Goal: Information Seeking & Learning: Learn about a topic

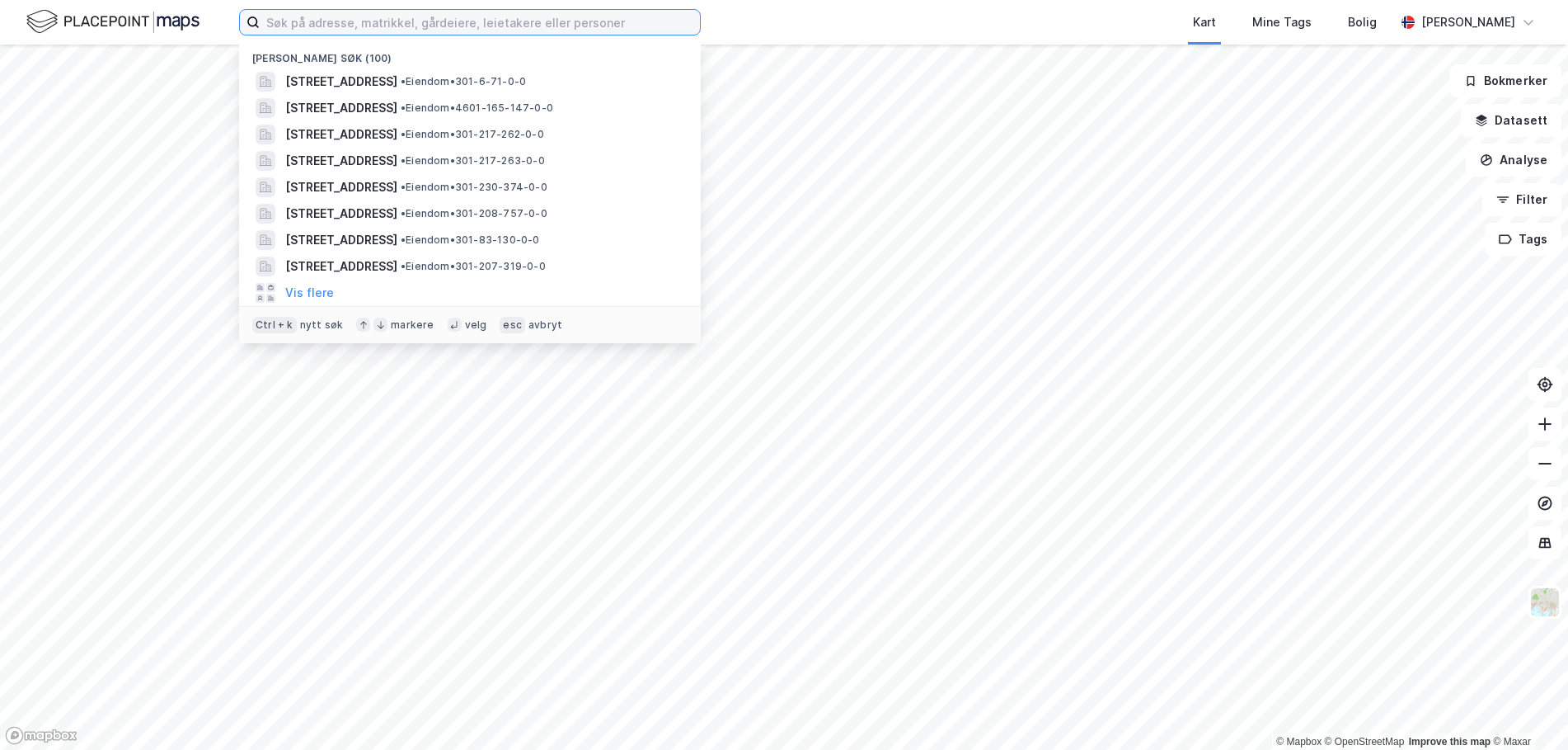
click at [375, 26] on input at bounding box center [479, 22] width 440 height 25
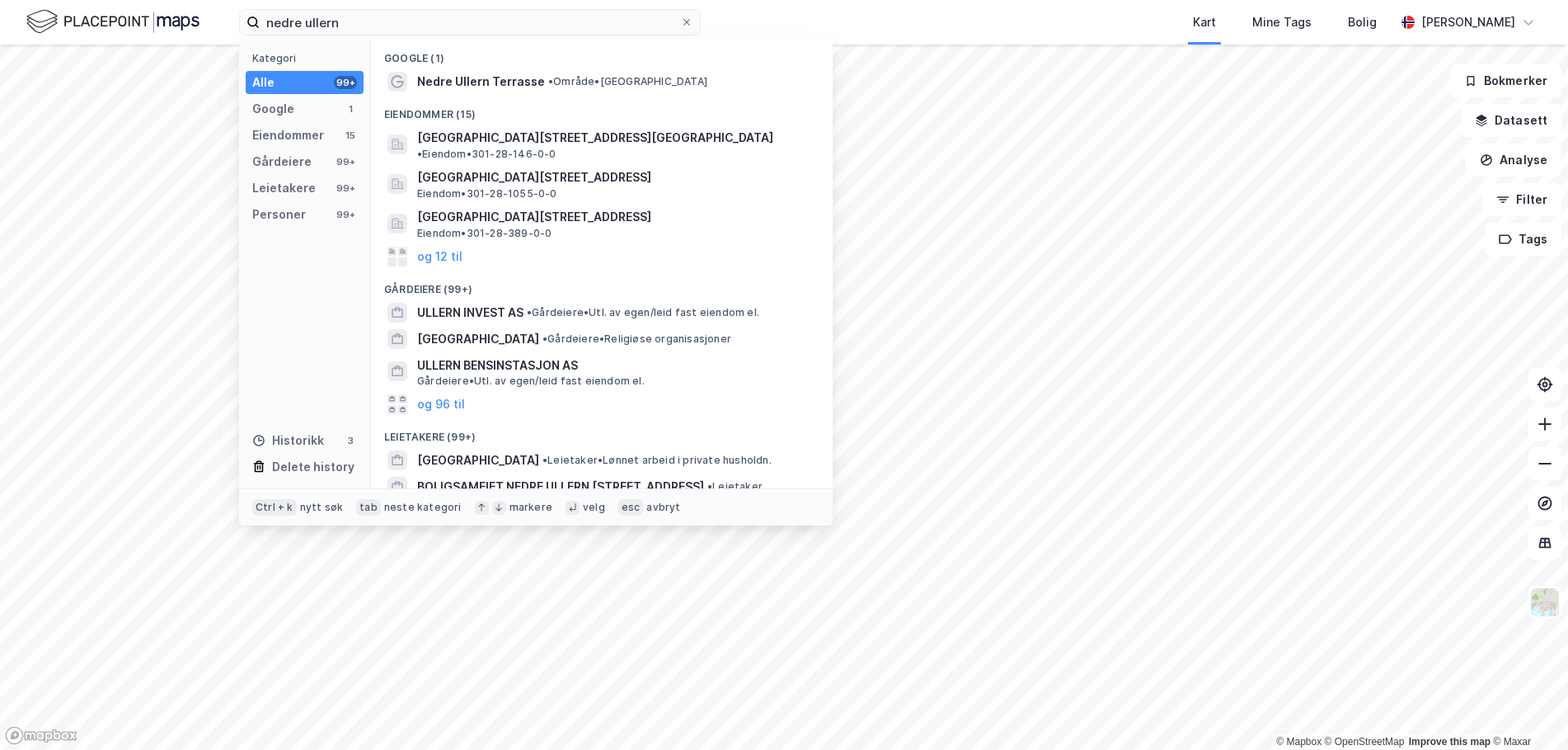
click at [517, 59] on div "Google (1)" at bounding box center [602, 54] width 462 height 30
click at [426, 21] on input "nedre ullern" at bounding box center [469, 22] width 420 height 25
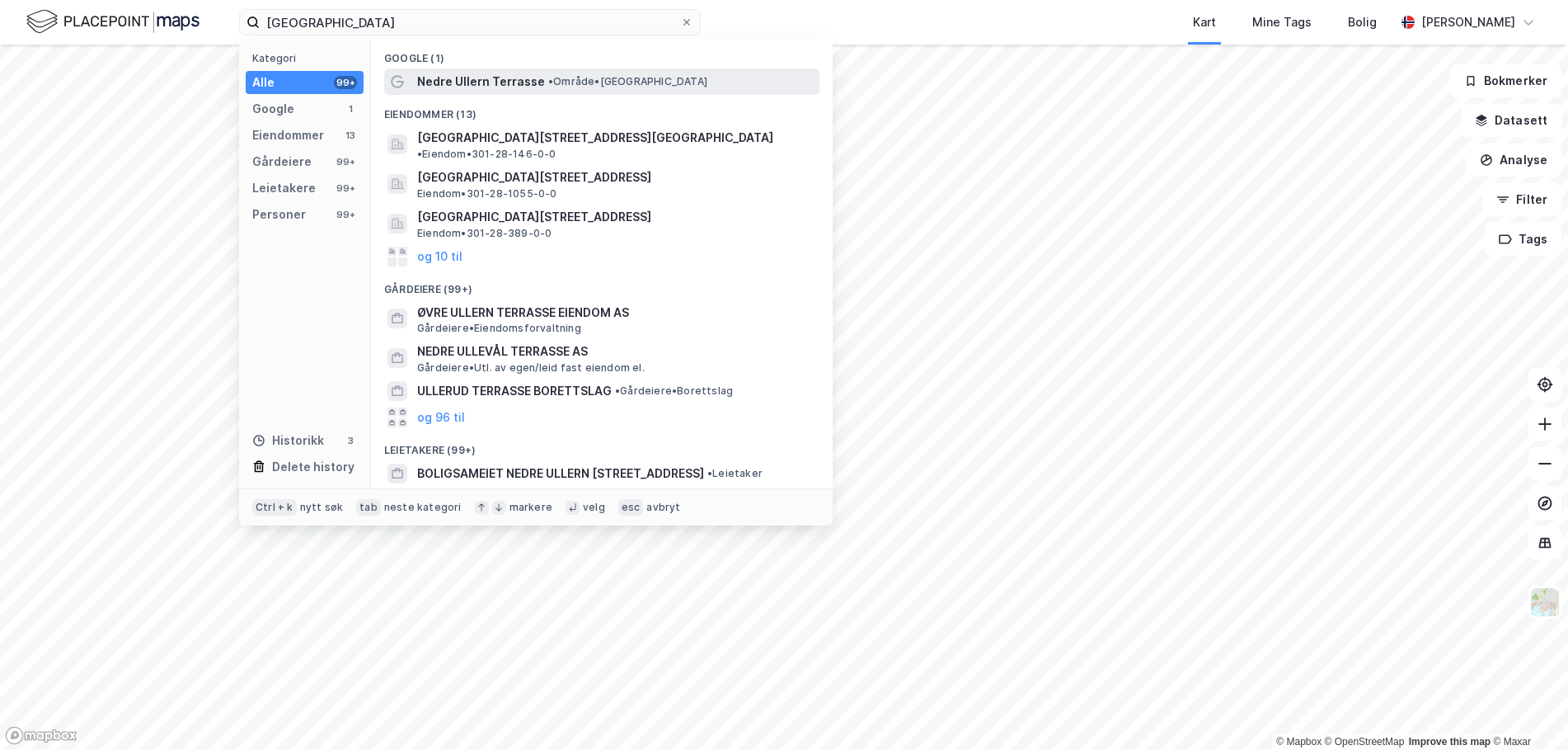
click at [483, 86] on span "Nedre Ullern Terrasse" at bounding box center [481, 82] width 128 height 20
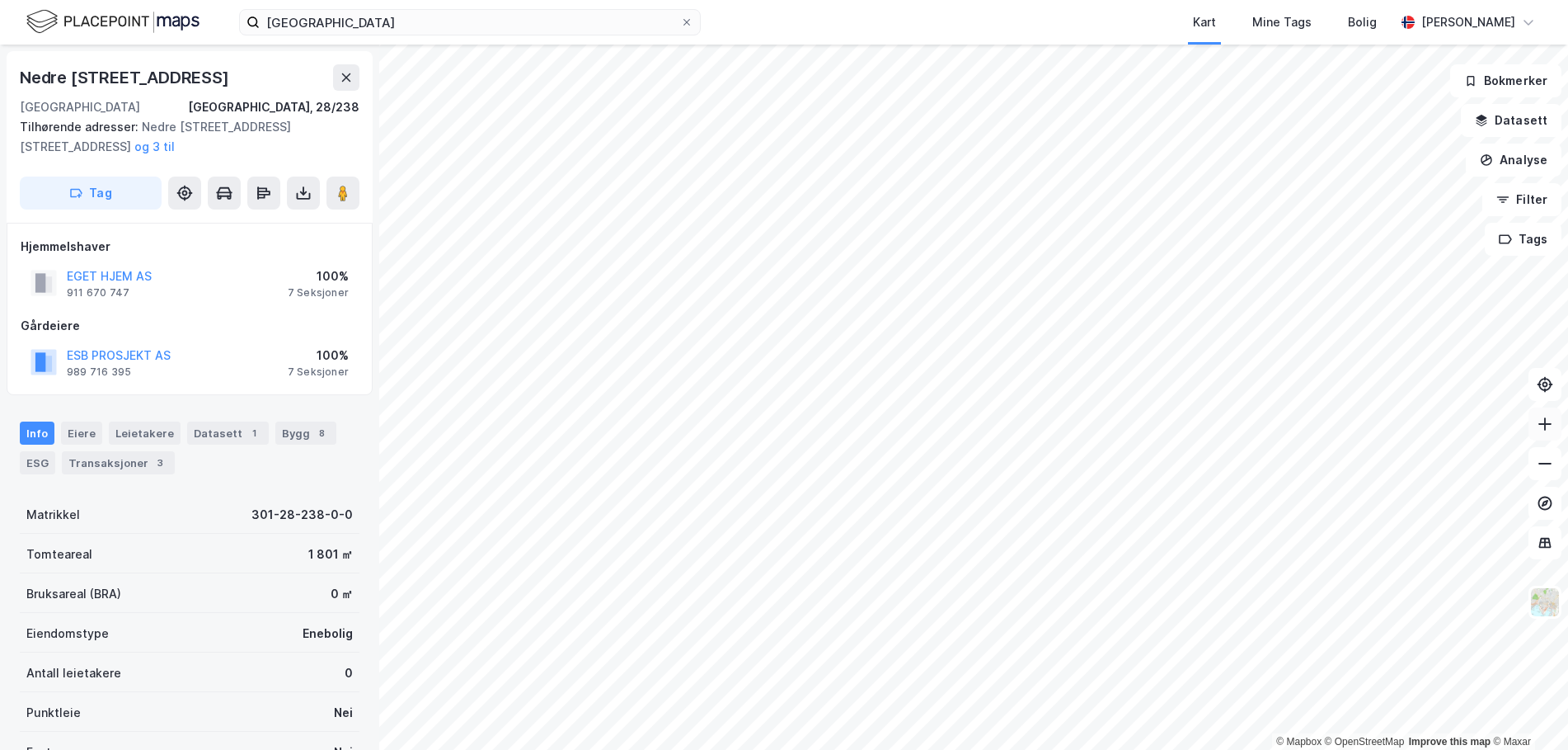
click at [1546, 429] on icon at bounding box center [1545, 423] width 17 height 17
click at [1547, 382] on icon at bounding box center [1545, 384] width 6 height 6
click at [1550, 498] on icon at bounding box center [1545, 502] width 14 height 14
click at [1554, 502] on button at bounding box center [1544, 502] width 33 height 33
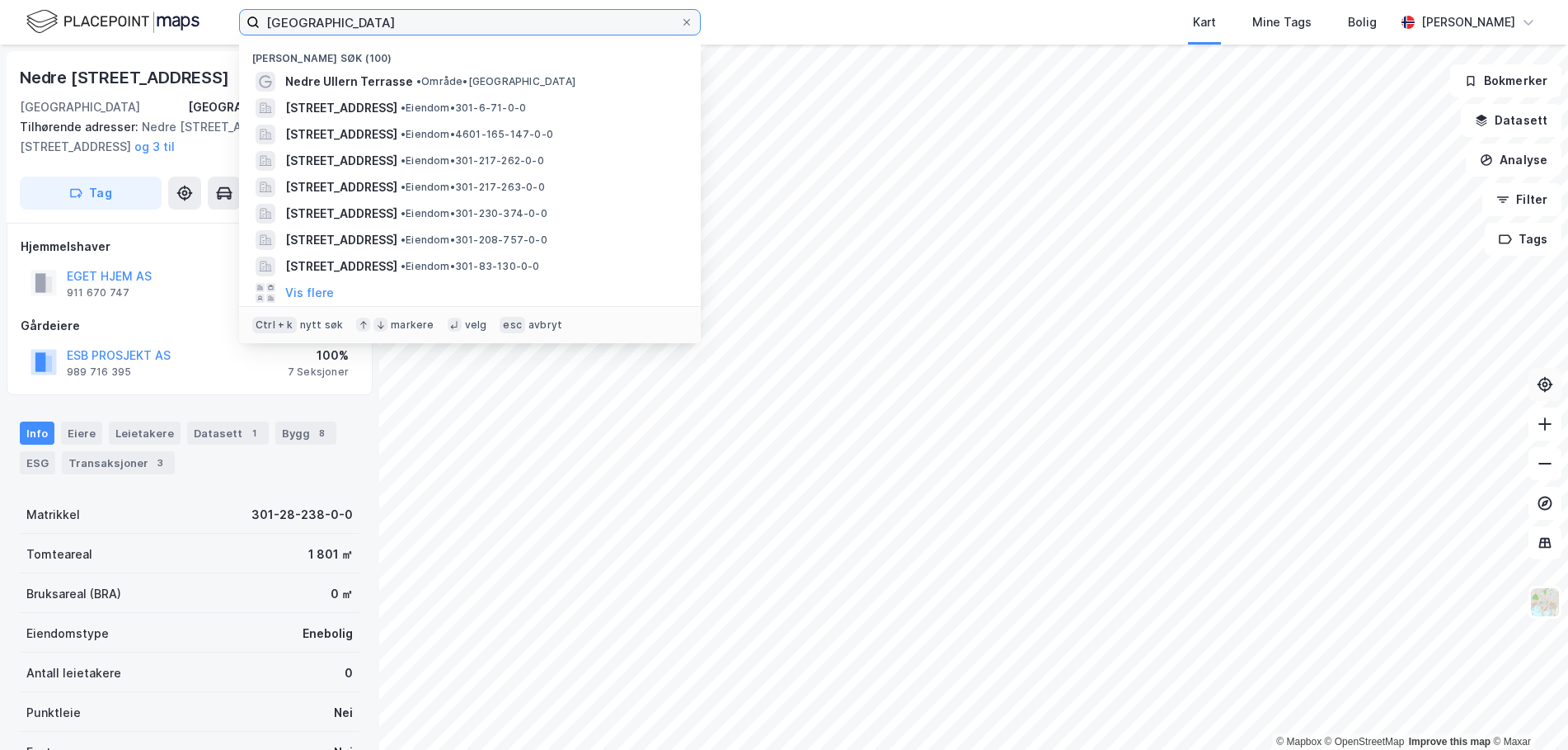
click at [542, 28] on input "[GEOGRAPHIC_DATA]" at bounding box center [469, 22] width 420 height 25
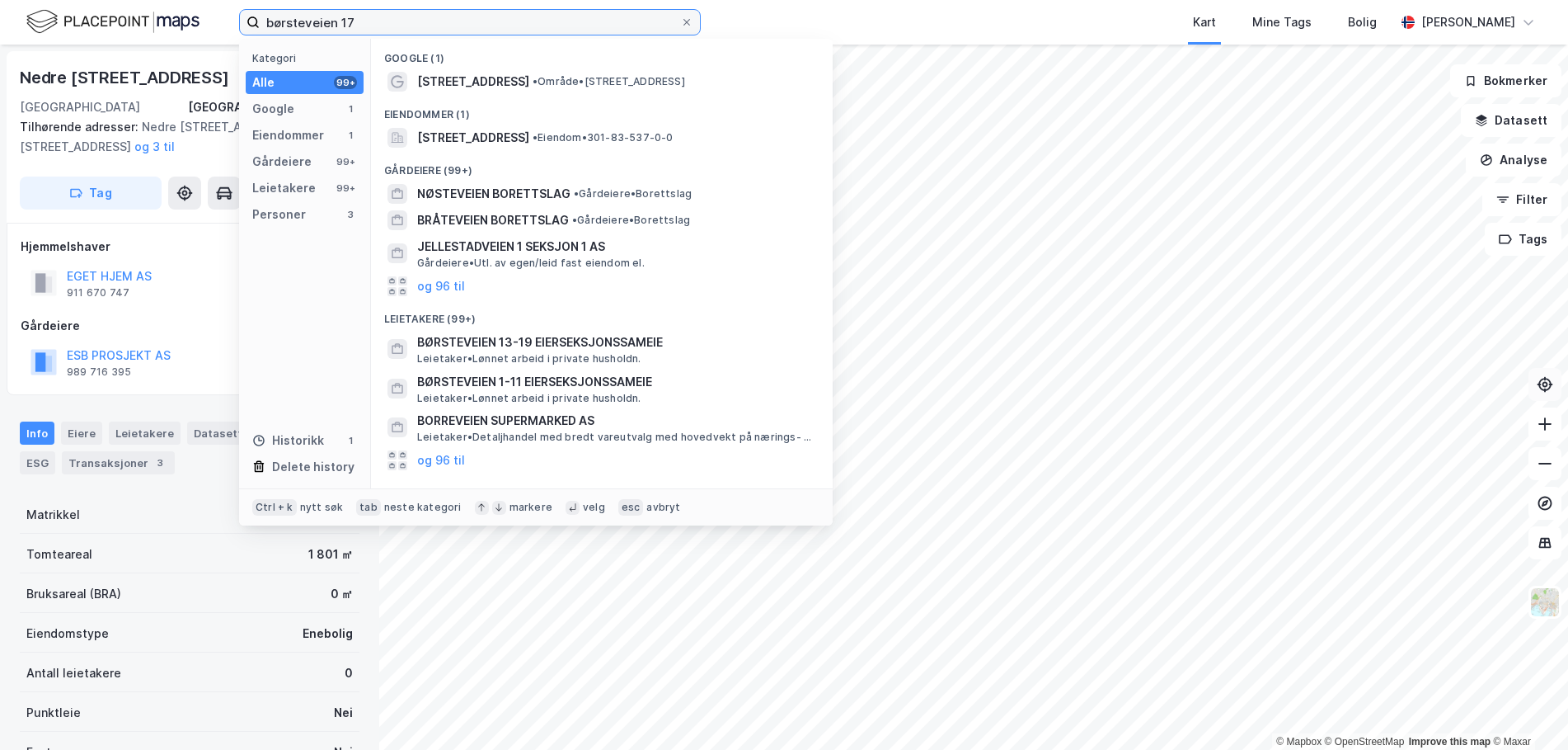
type input "børsteveien 17"
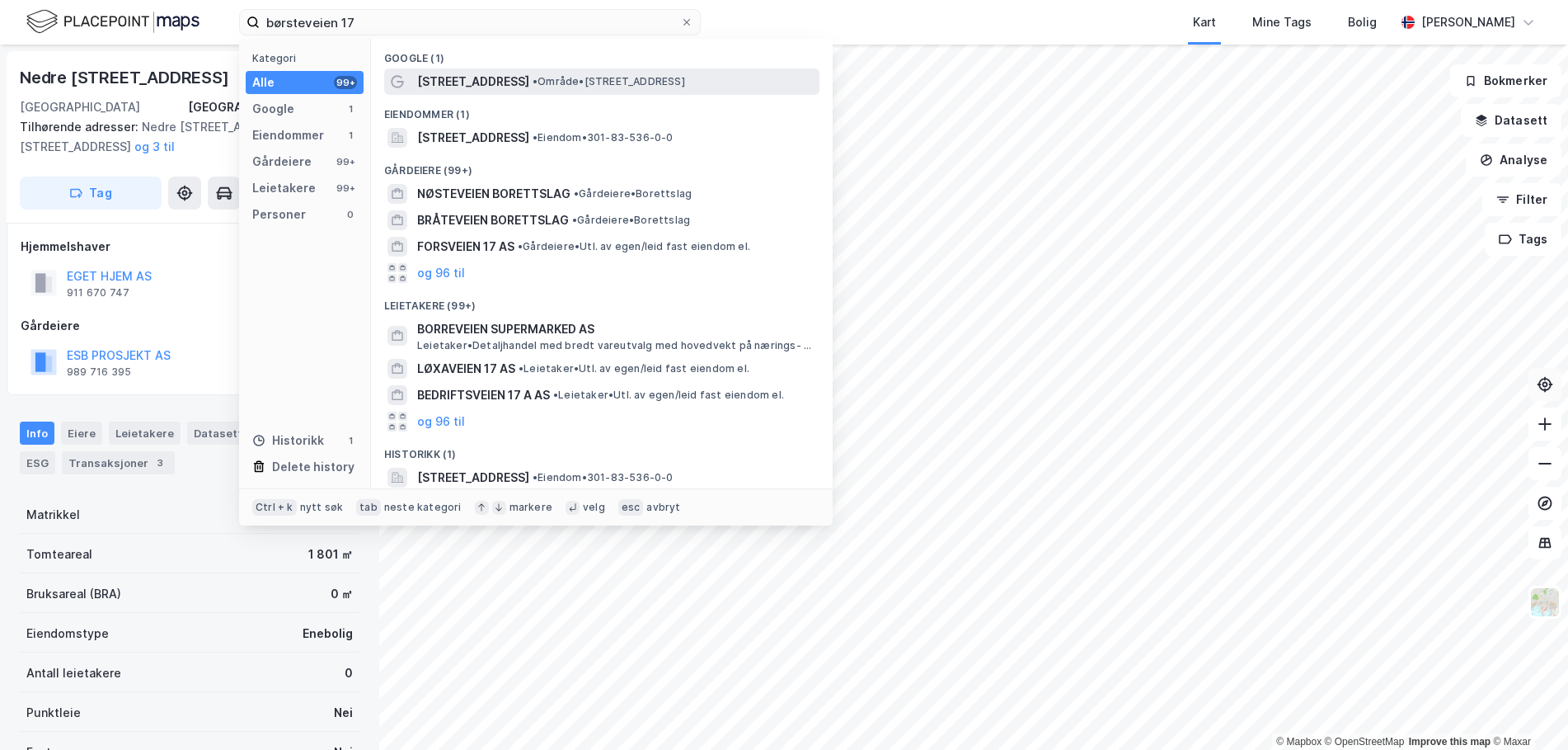
click at [533, 77] on span "• Område • [STREET_ADDRESS]" at bounding box center [609, 81] width 153 height 13
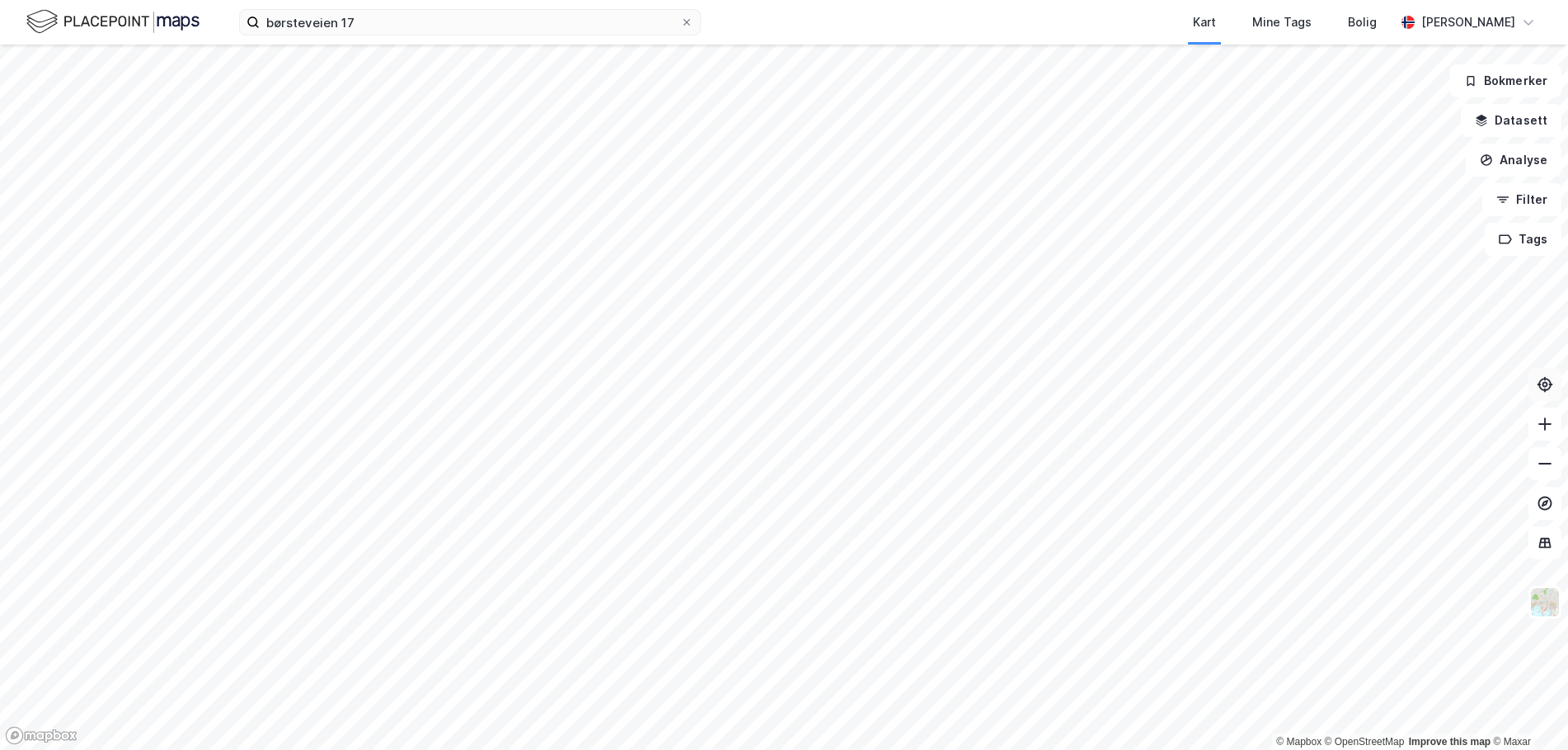
click at [418, 36] on div "børsteveien 17 Kart Mine Tags Bolig [PERSON_NAME]" at bounding box center [784, 22] width 1568 height 45
click at [420, 22] on input "børsteveien 17" at bounding box center [469, 22] width 420 height 25
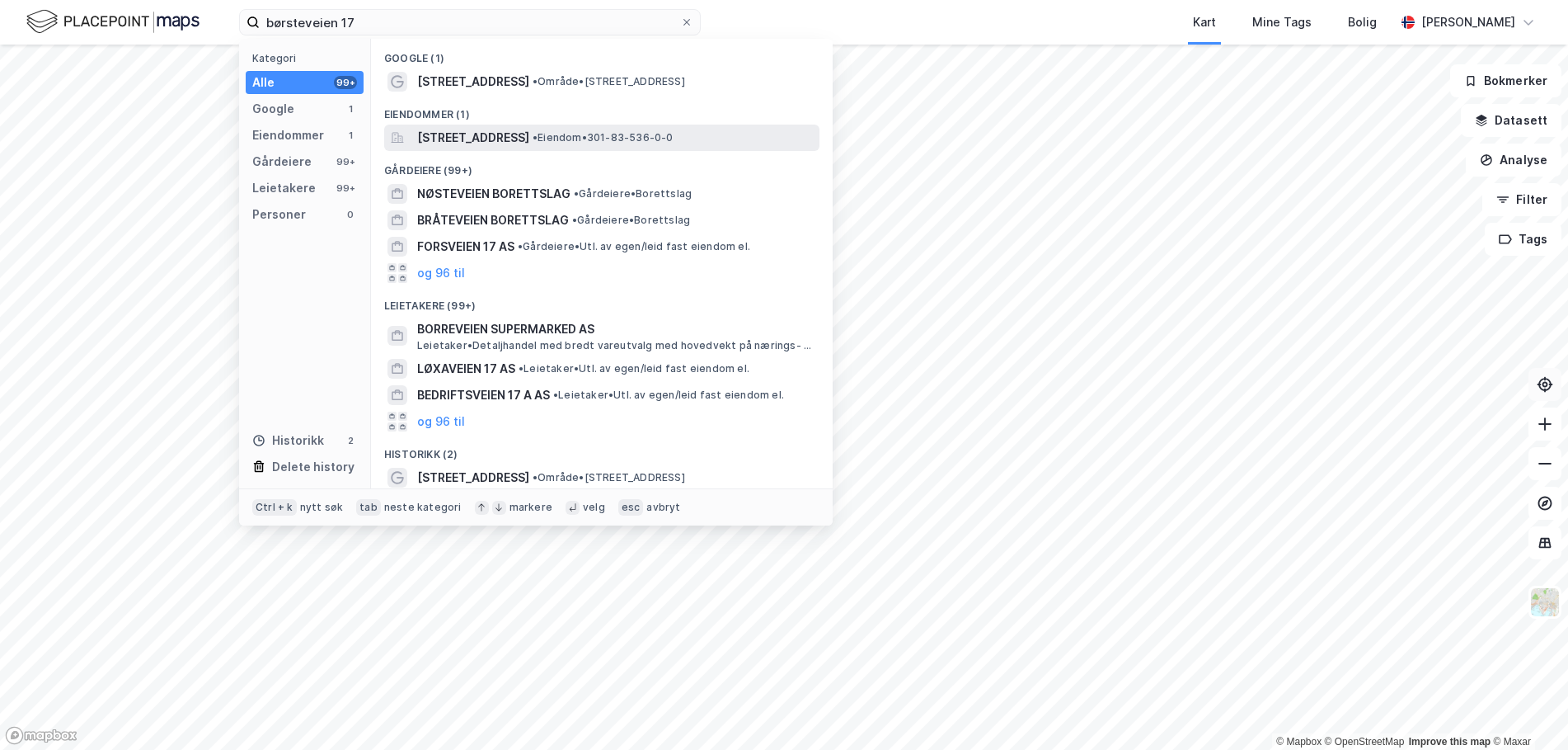
click at [465, 138] on span "[STREET_ADDRESS]" at bounding box center [473, 138] width 112 height 20
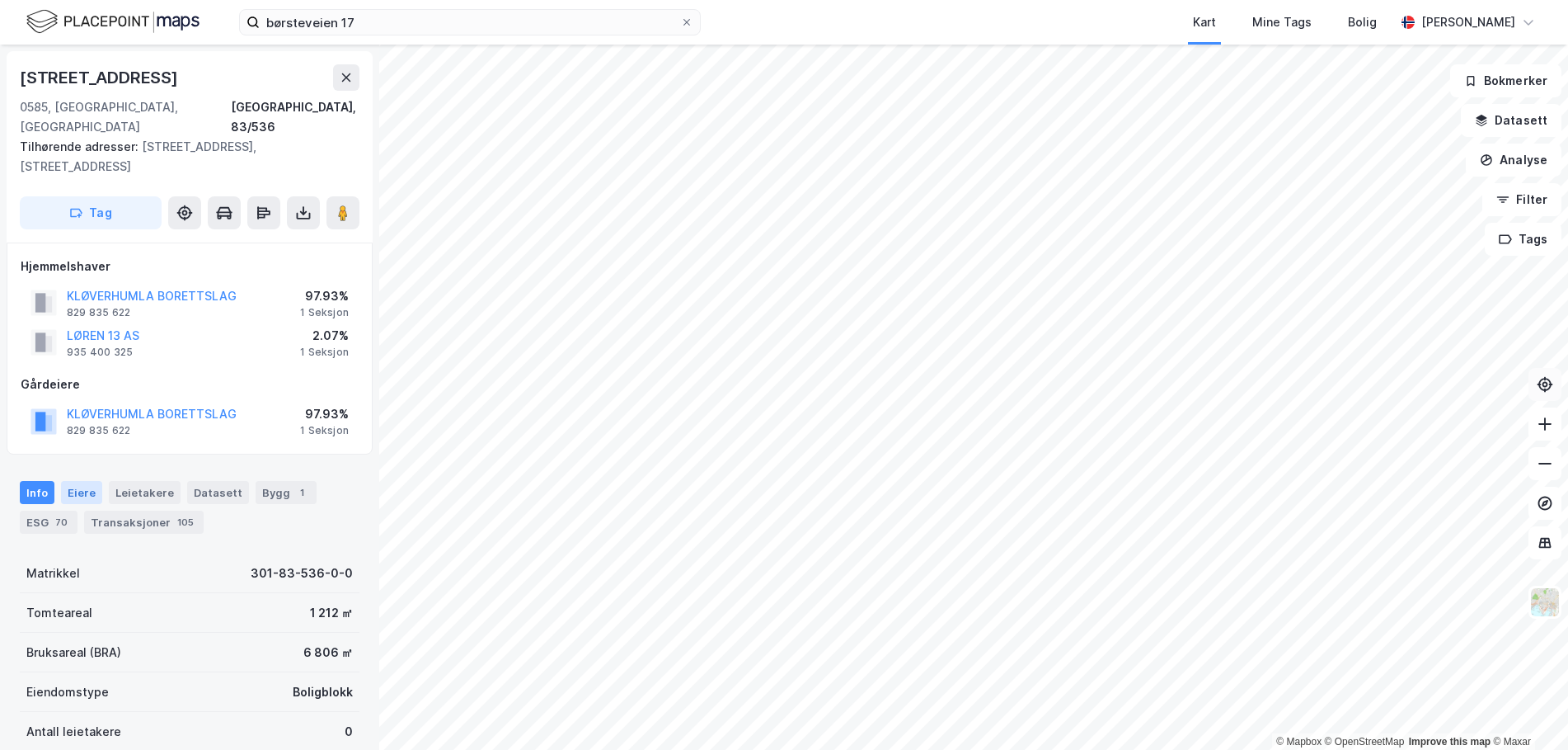
click at [97, 481] on div "Eiere" at bounding box center [81, 492] width 41 height 23
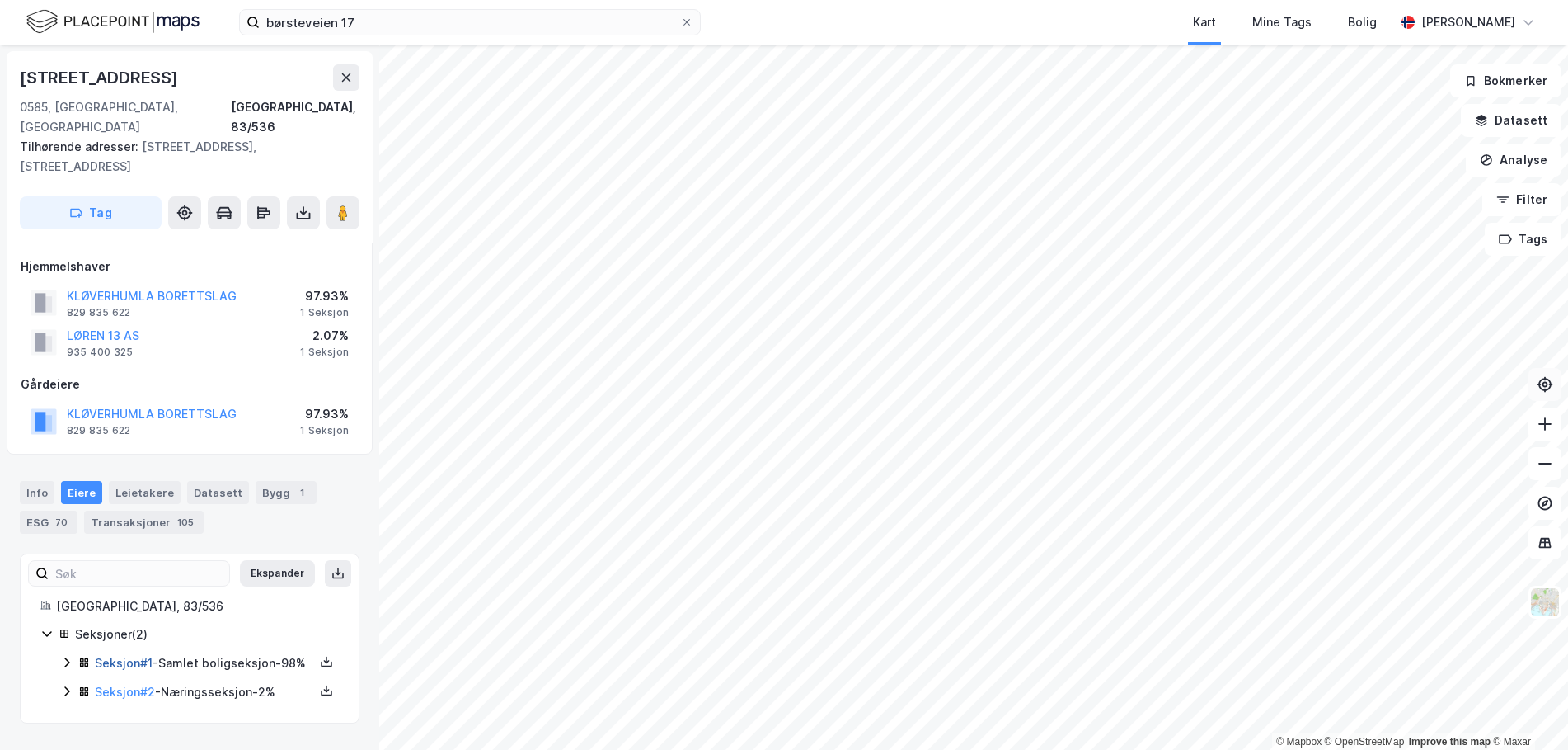
click at [129, 656] on link "Seksjon # 1" at bounding box center [124, 663] width 58 height 14
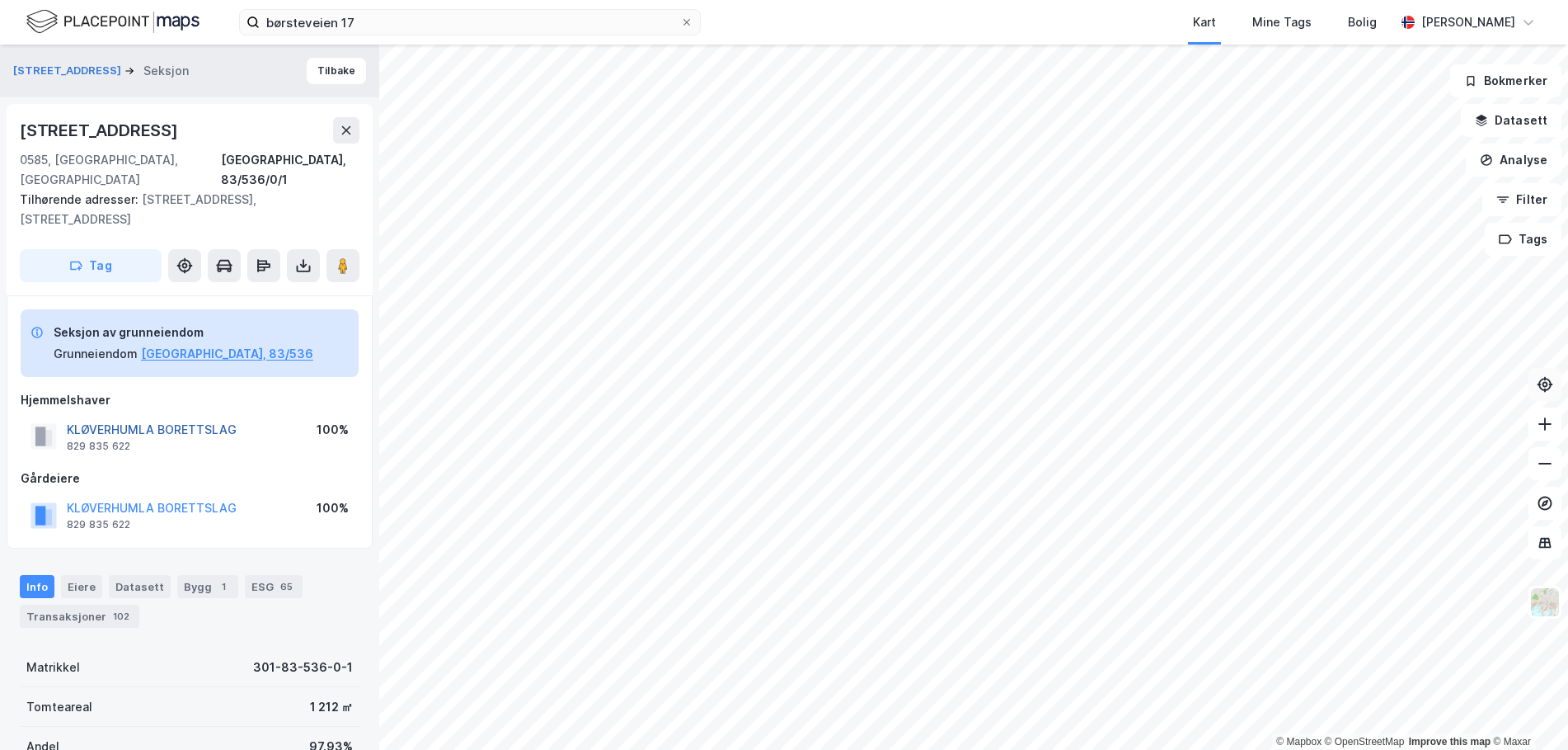
click at [0, 0] on button "KLØVERHUMLA BORETTSLAG" at bounding box center [0, 0] width 0 height 0
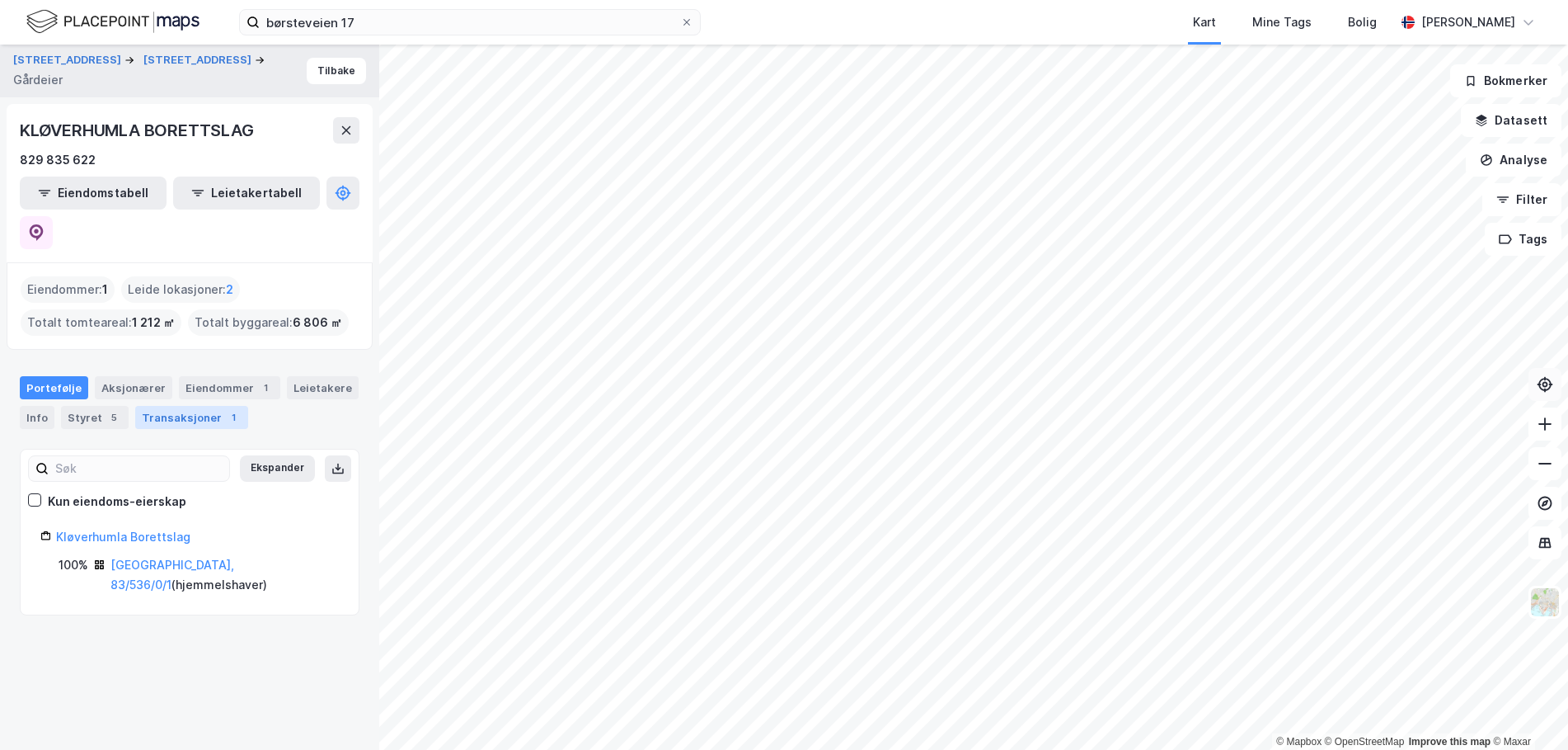
click at [195, 405] on div "Transaksjoner 1" at bounding box center [191, 416] width 113 height 23
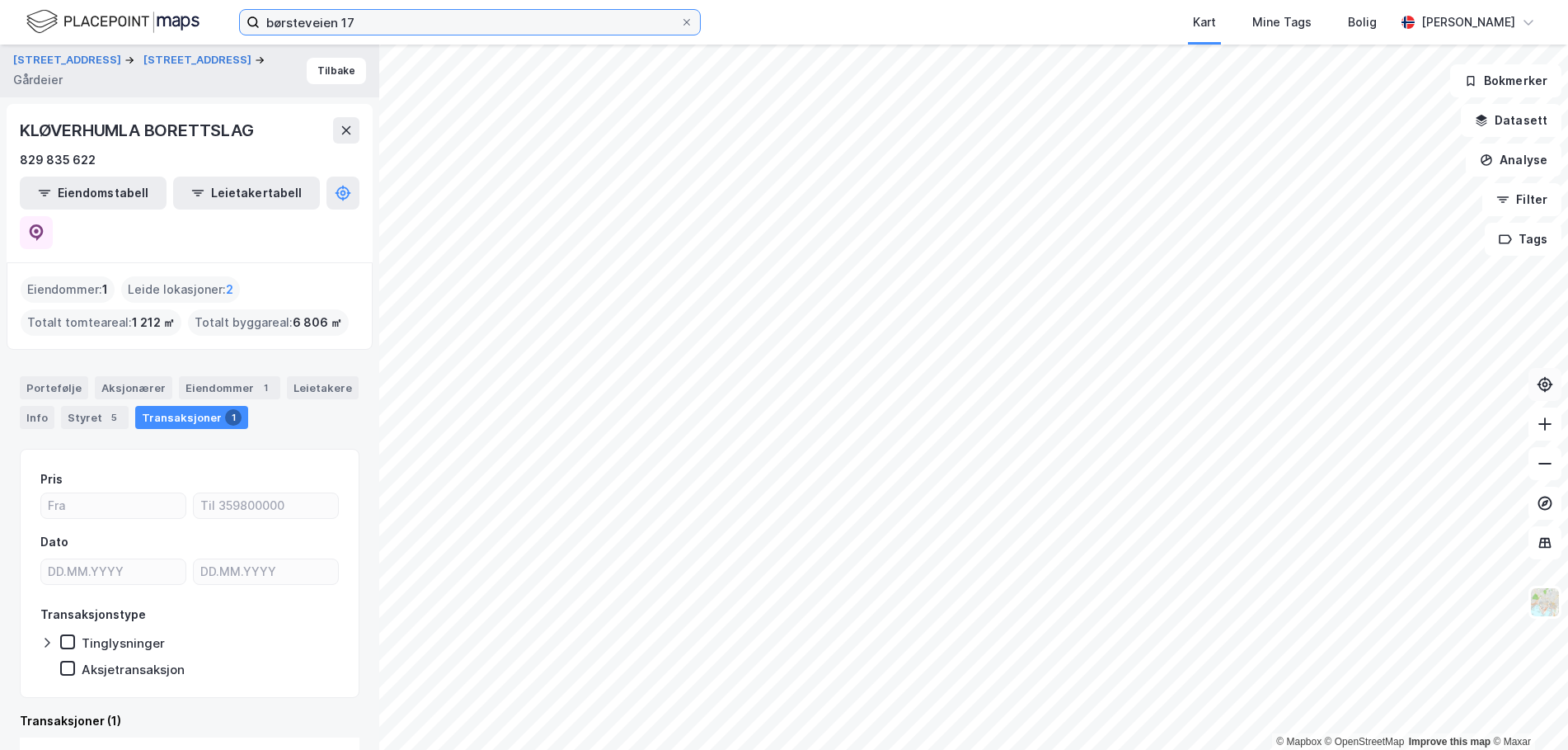
click at [367, 31] on input "børsteveien 17" at bounding box center [469, 22] width 420 height 25
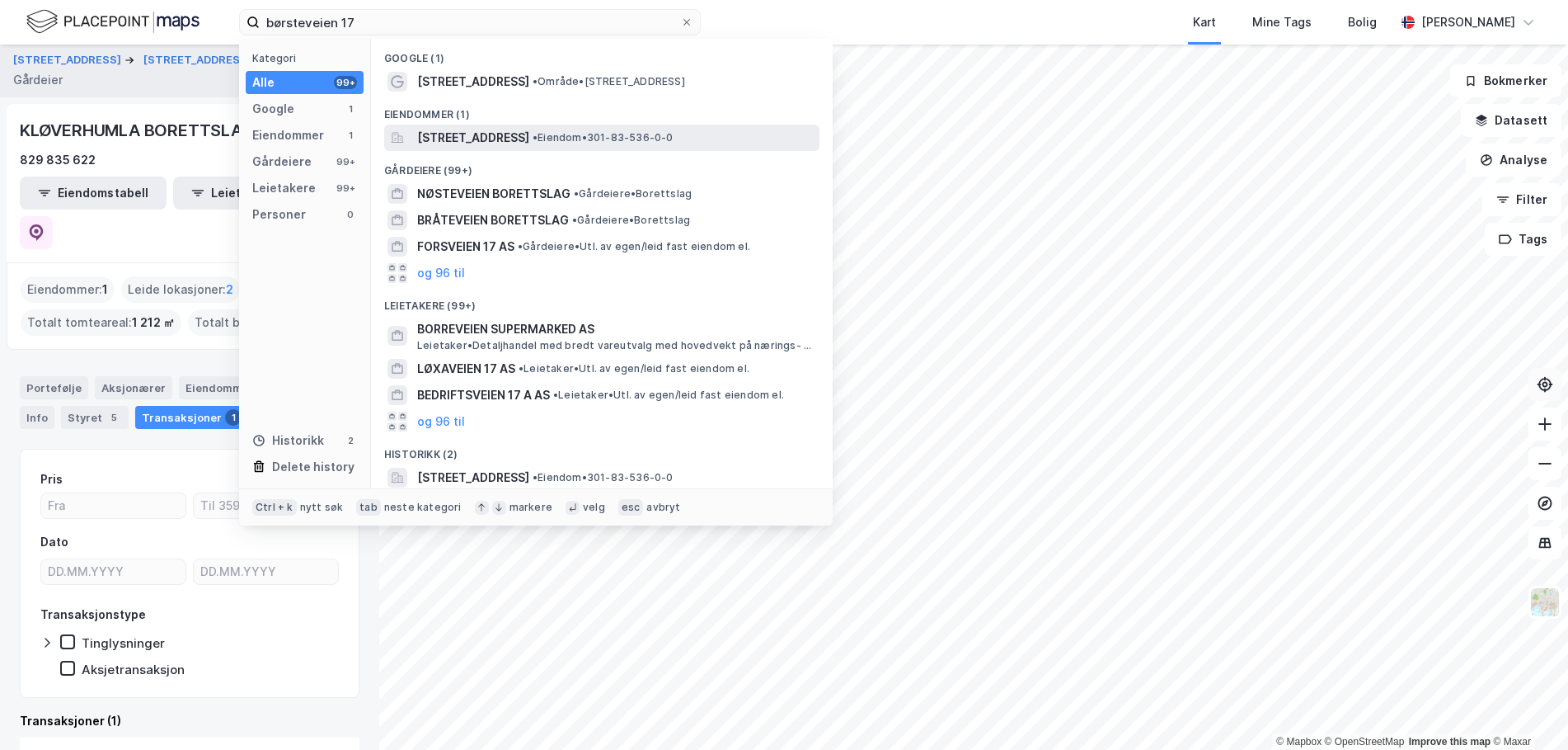
click at [406, 128] on div "[STREET_ADDRESS] • Eiendom • 301-83-536-0-0" at bounding box center [602, 138] width 435 height 26
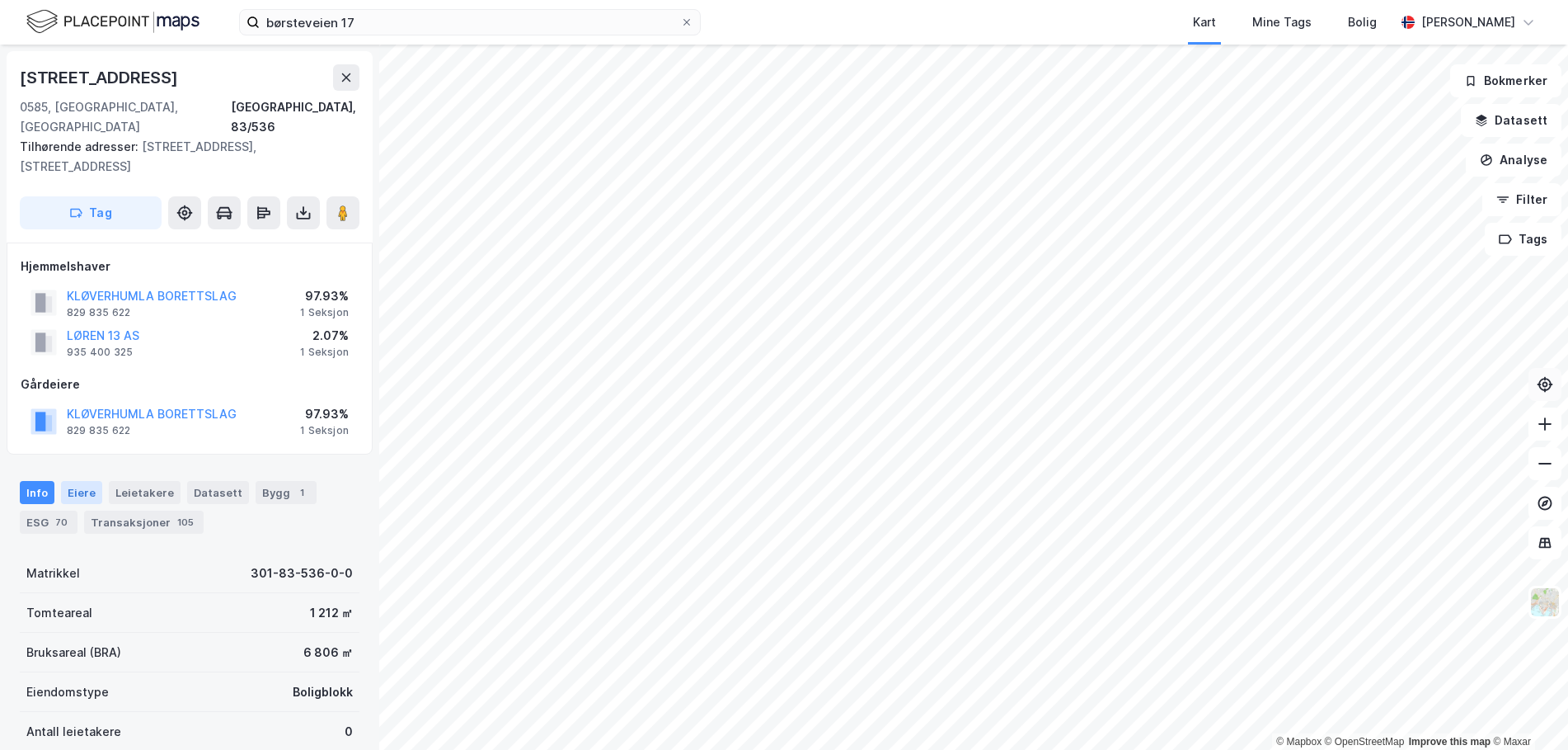
click at [89, 481] on div "Eiere" at bounding box center [81, 492] width 41 height 23
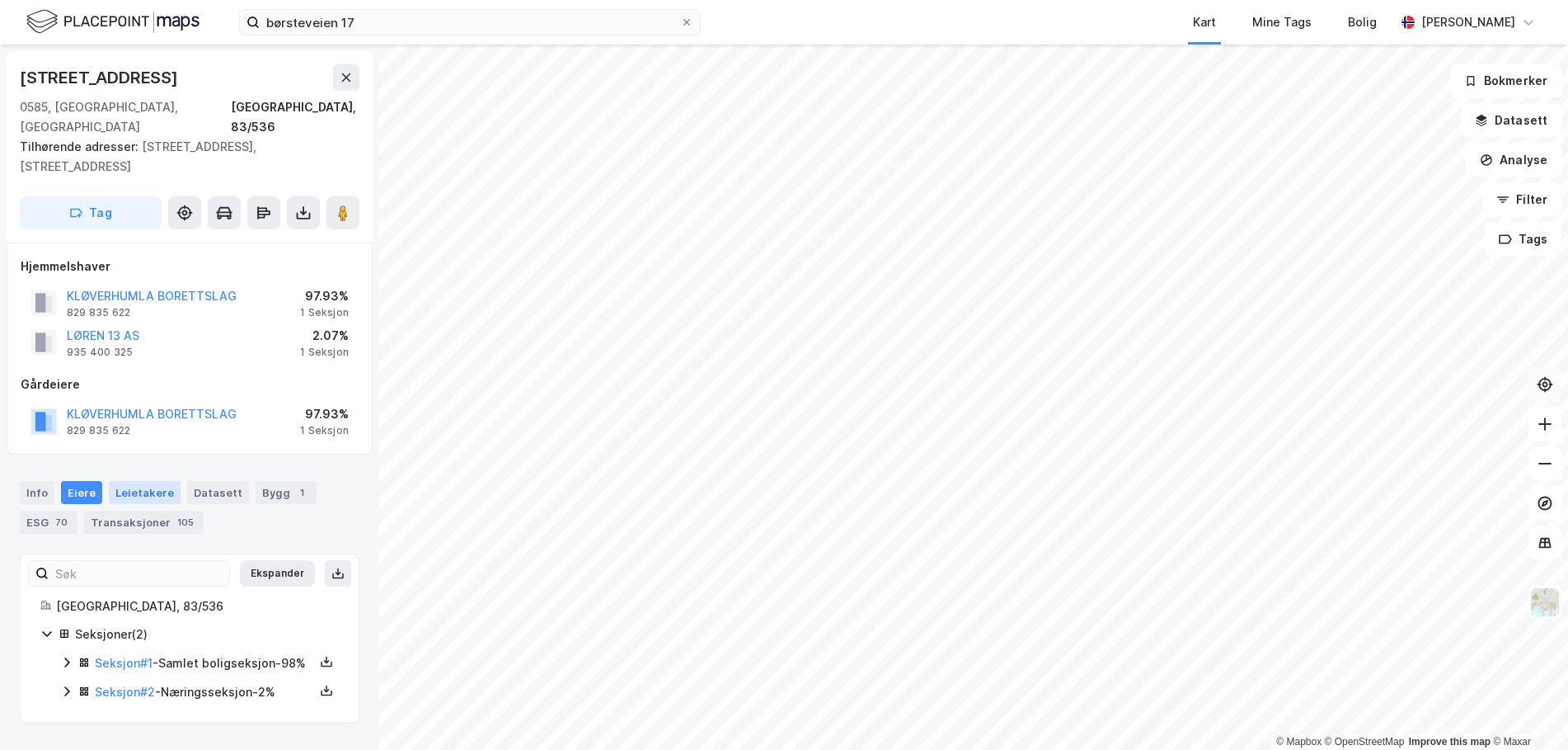
click at [156, 481] on div "Leietakere" at bounding box center [145, 492] width 72 height 23
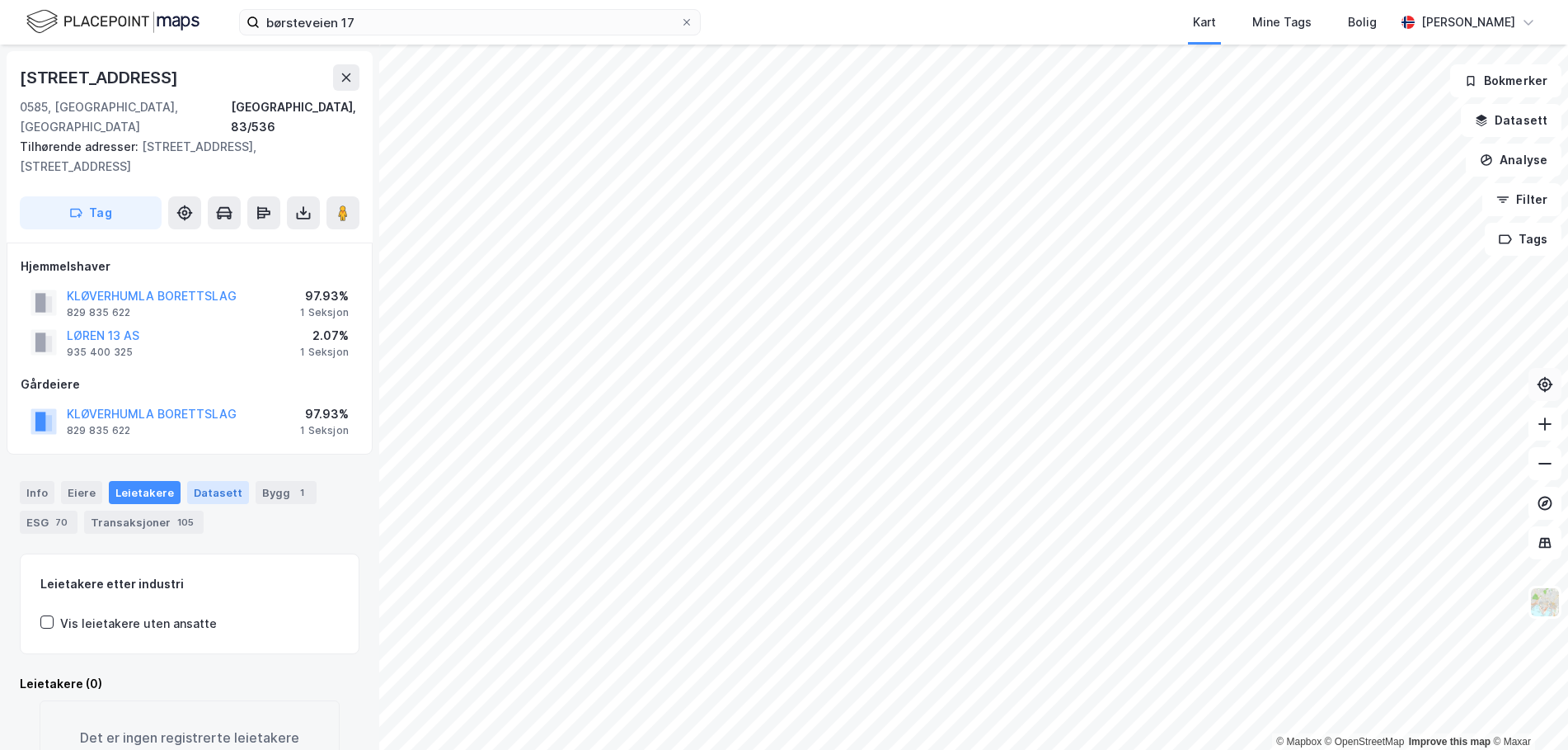
click at [209, 481] on div "Datasett" at bounding box center [219, 492] width 62 height 23
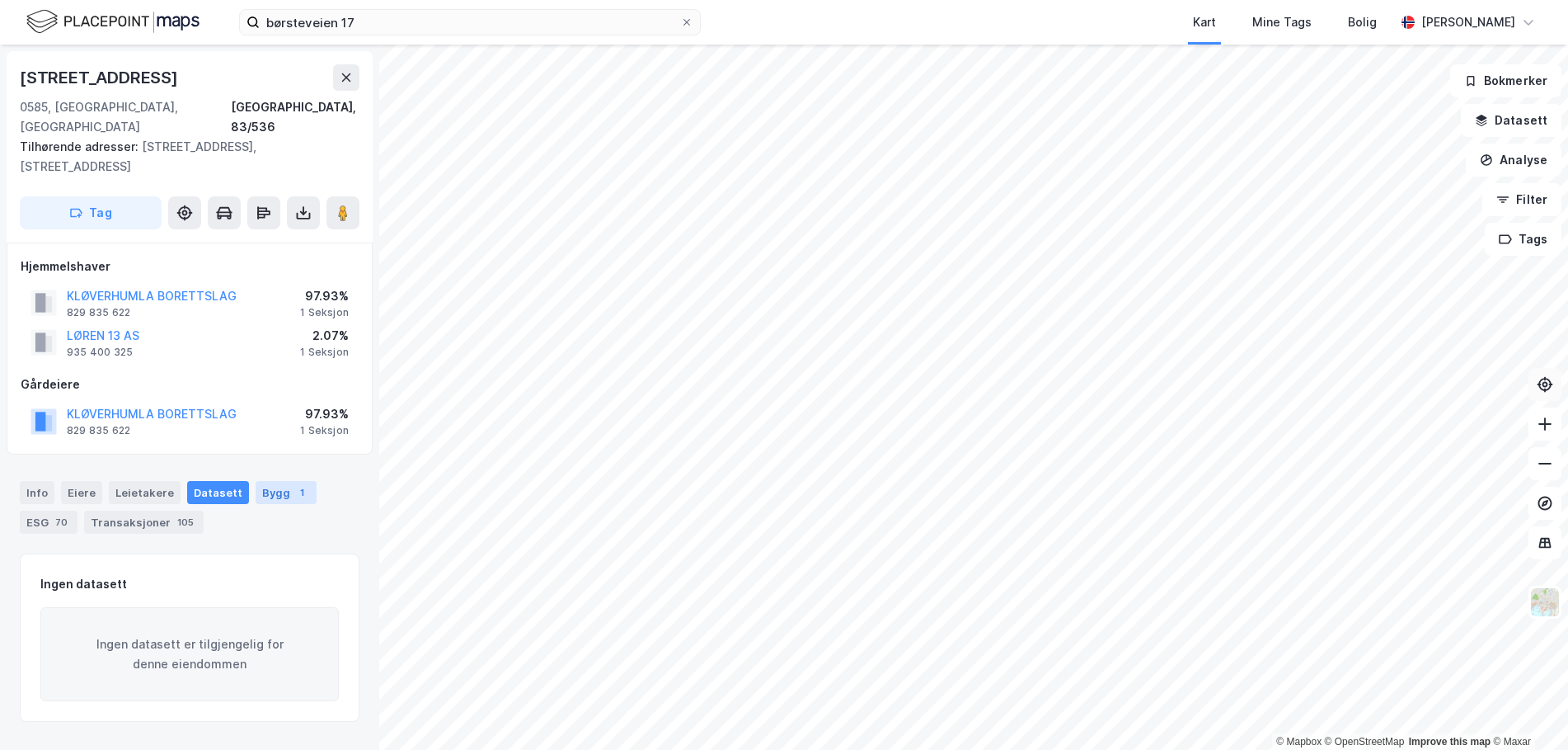
click at [265, 481] on div "Bygg 1" at bounding box center [285, 492] width 61 height 23
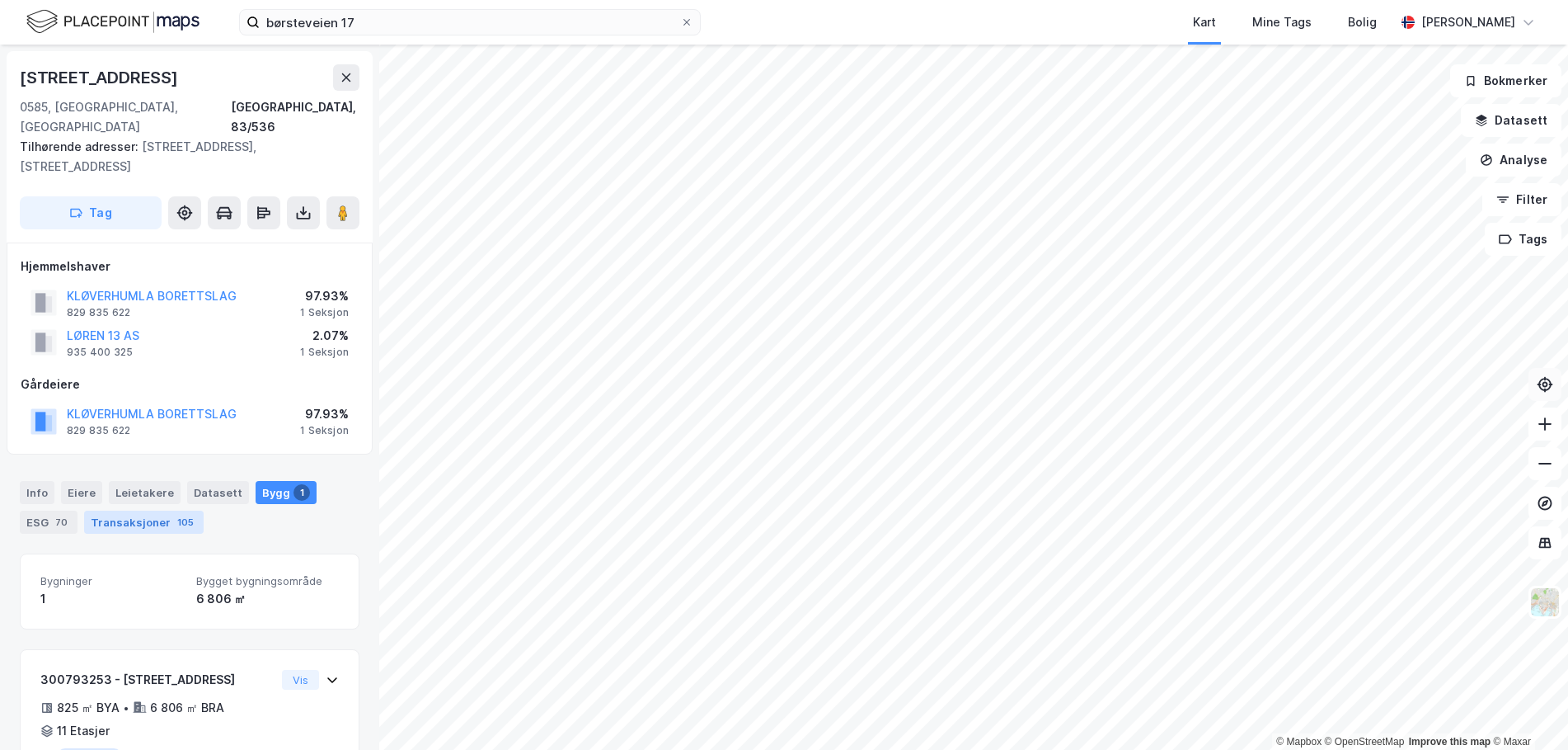
scroll to position [64, 0]
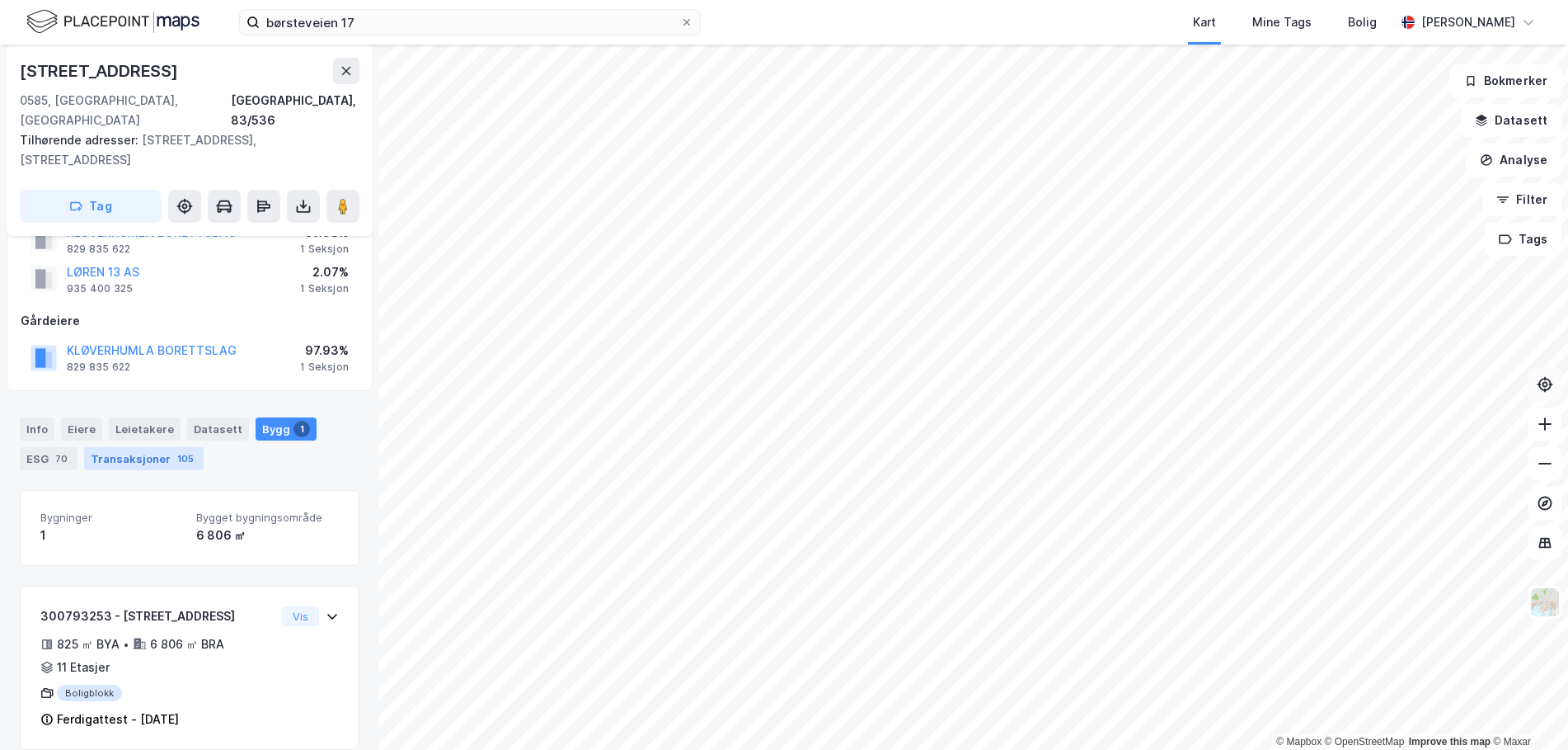
click at [131, 447] on div "Transaksjoner 105" at bounding box center [144, 458] width 120 height 23
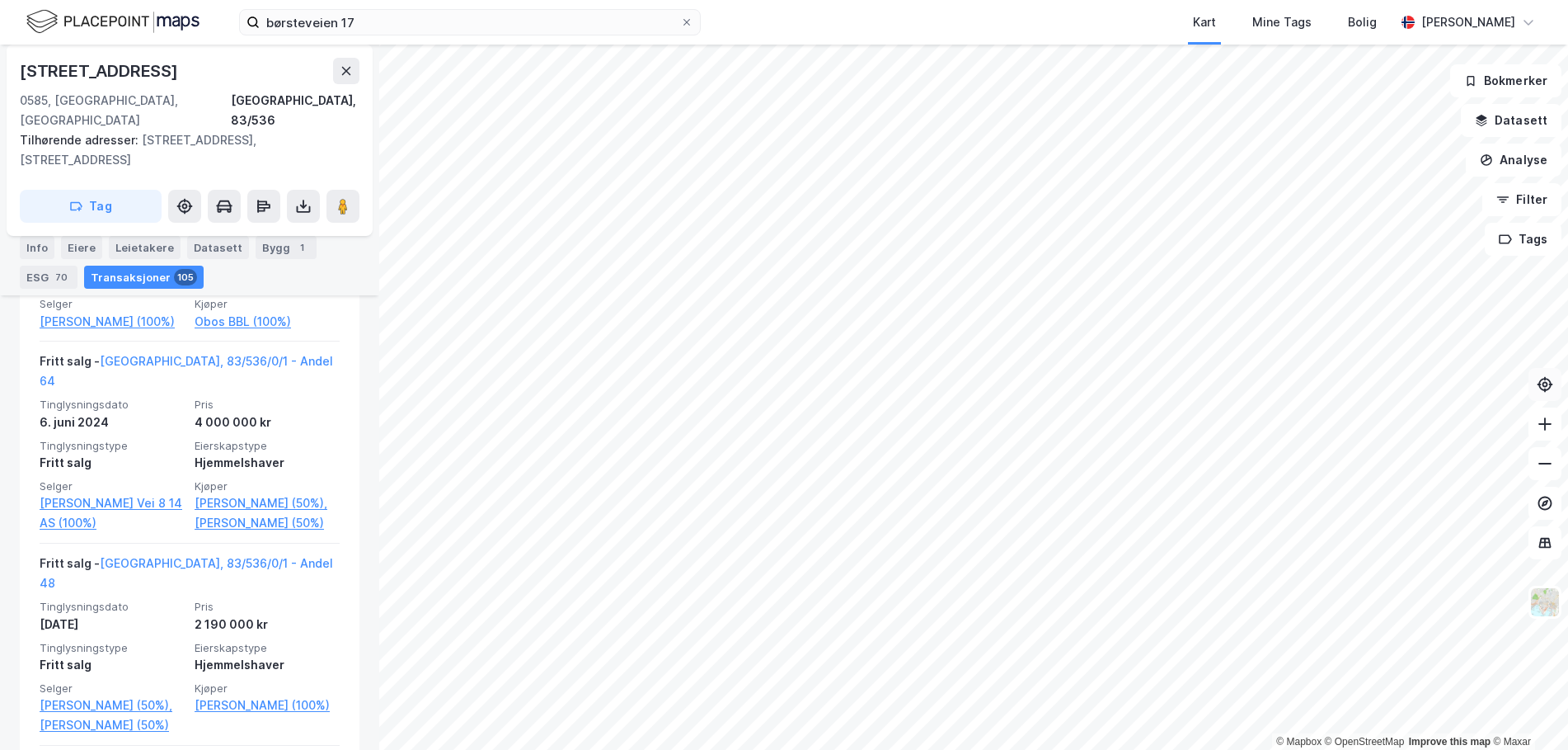
scroll to position [3146, 0]
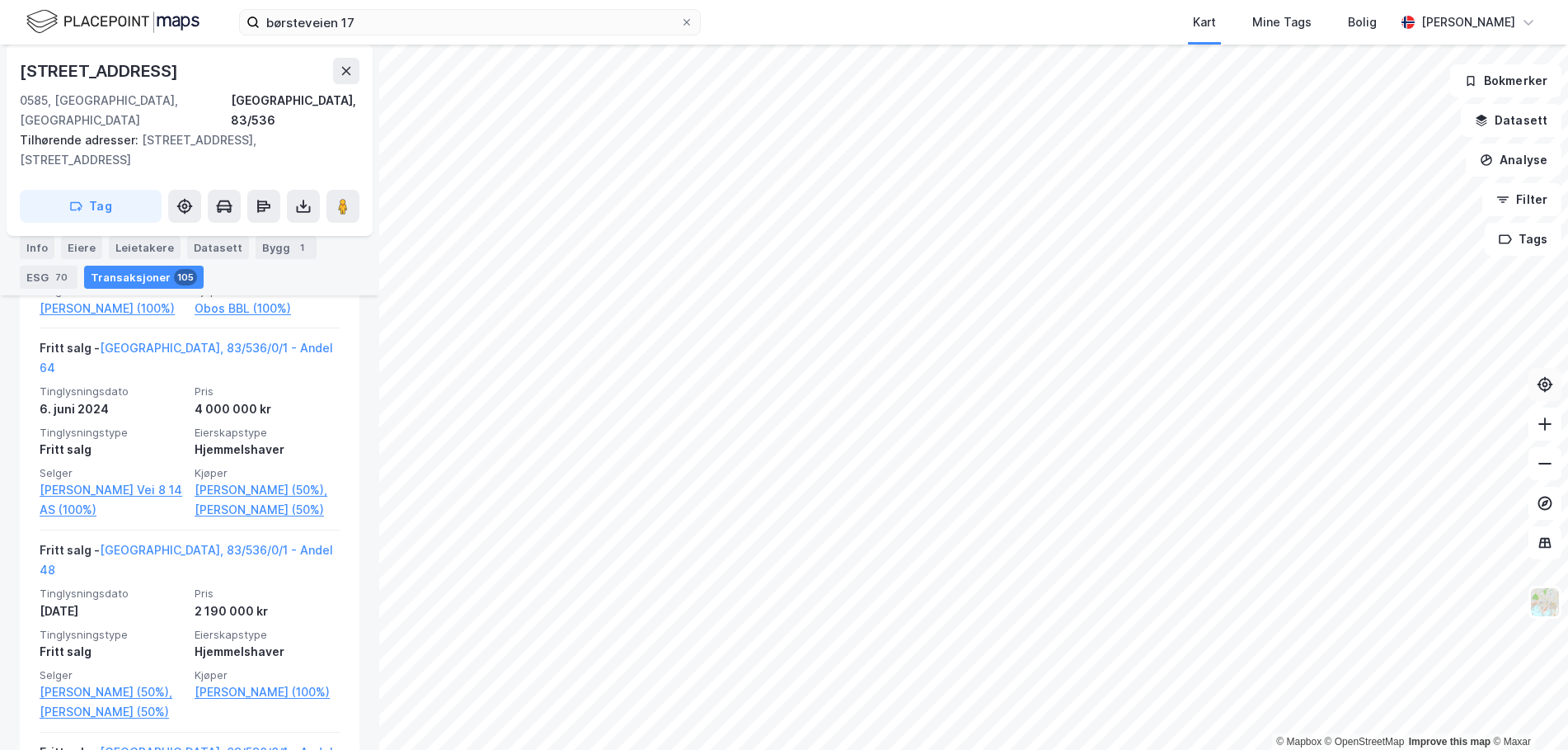
click at [362, 457] on div "[STREET_ADDRESS], 83/536 Tilhørende adresser: [STREET_ADDRESS], [STREET_ADDRESS…" at bounding box center [190, 397] width 379 height 705
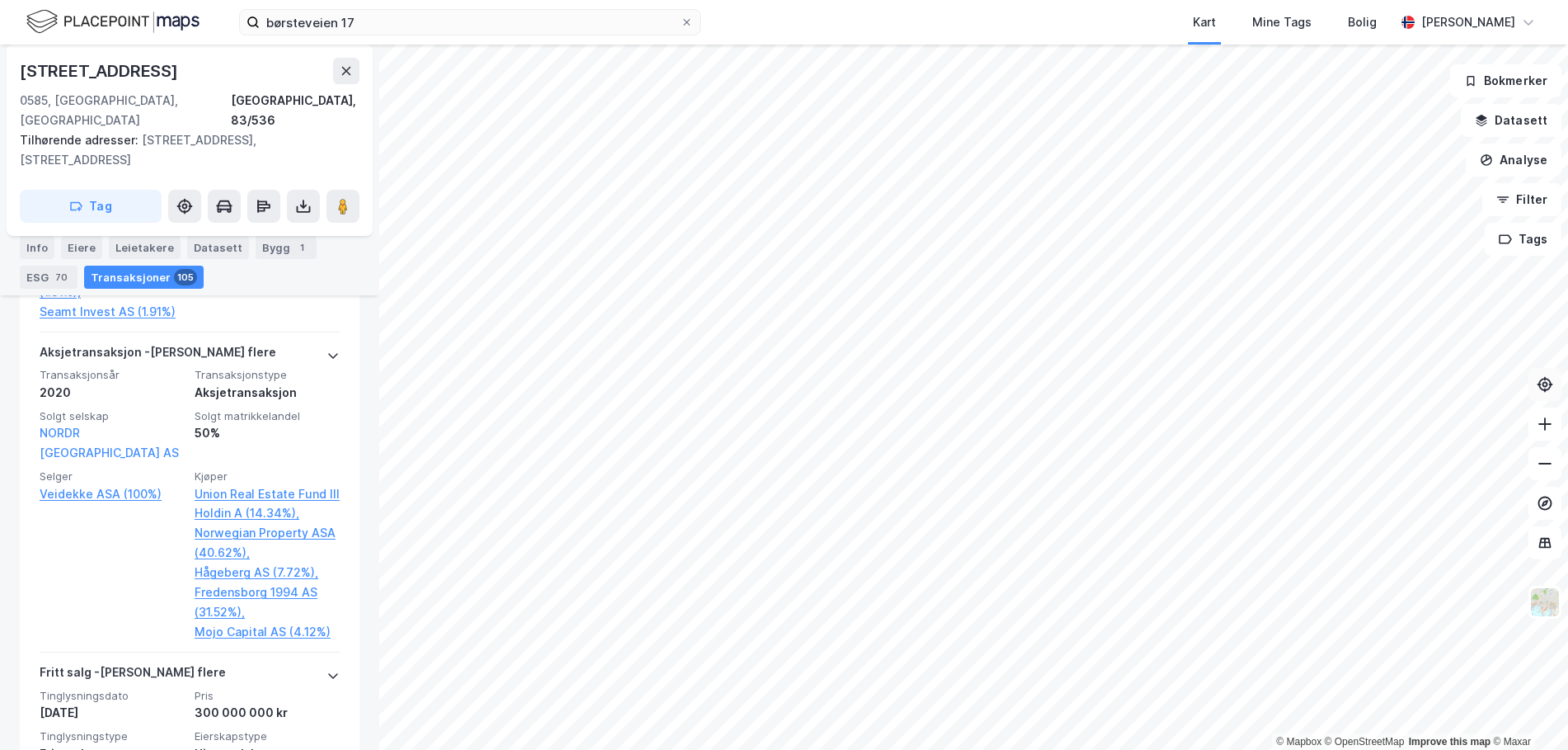
scroll to position [21133, 0]
